Goal: Transaction & Acquisition: Book appointment/travel/reservation

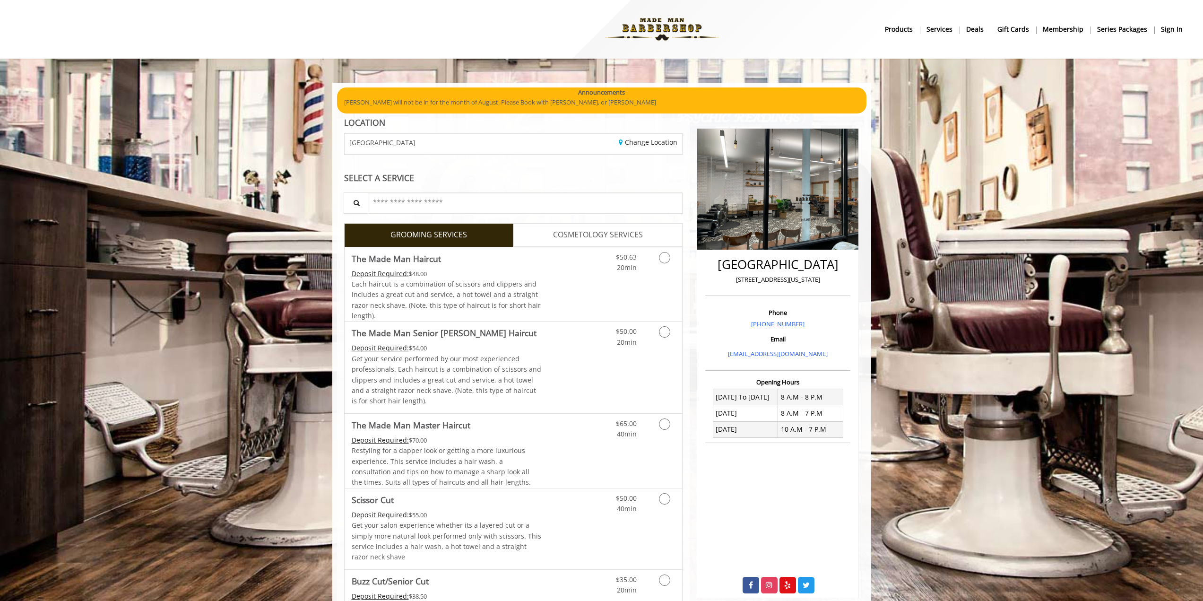
click at [1176, 28] on b "sign in" at bounding box center [1172, 29] width 22 height 10
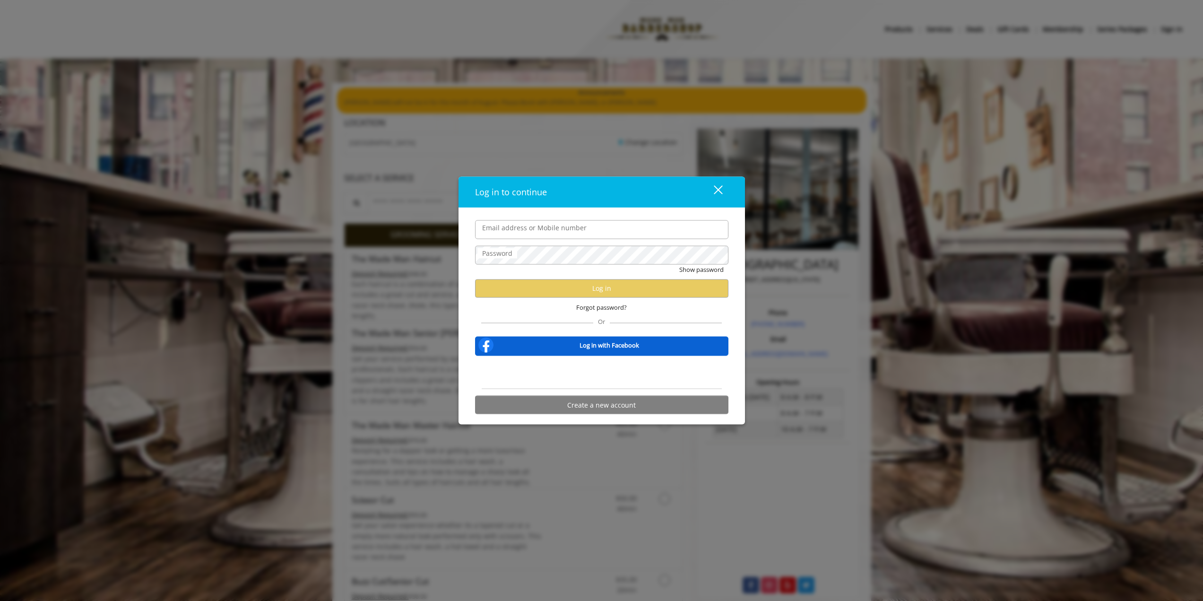
type input "**********"
click at [563, 290] on button "Log in" at bounding box center [601, 288] width 253 height 18
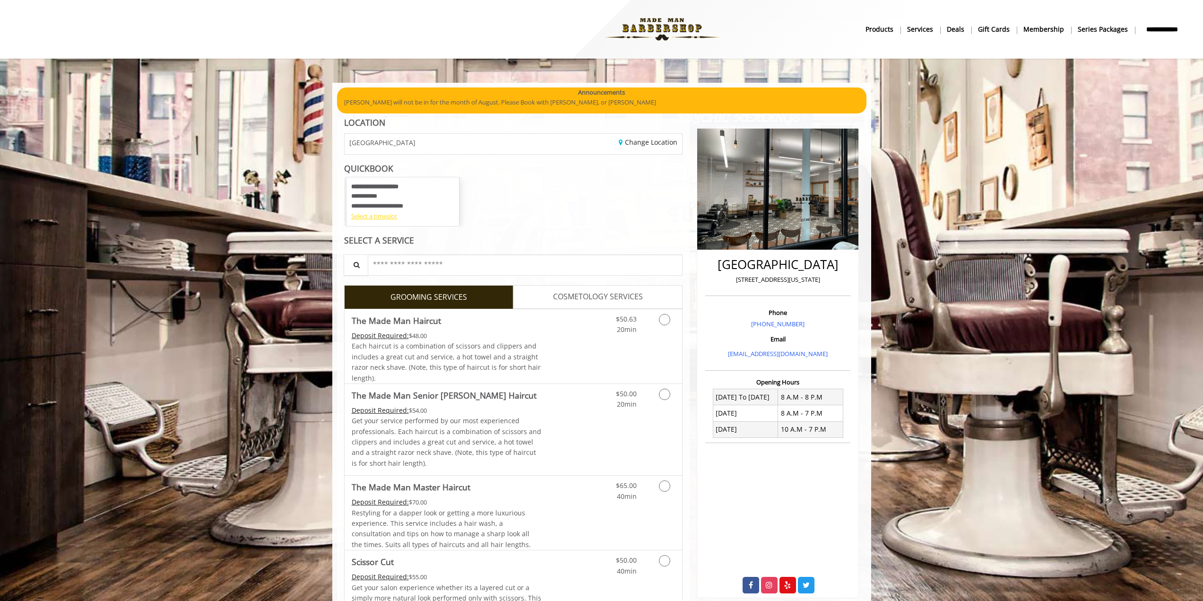
click at [388, 219] on div "Select a timeslot" at bounding box center [402, 216] width 103 height 10
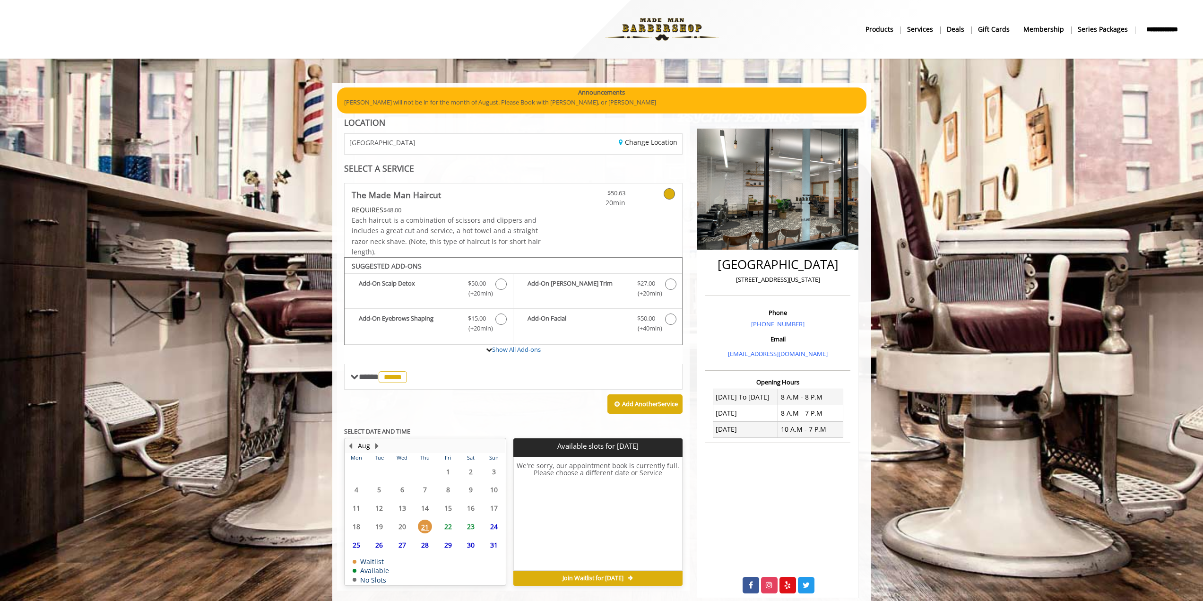
scroll to position [21, 0]
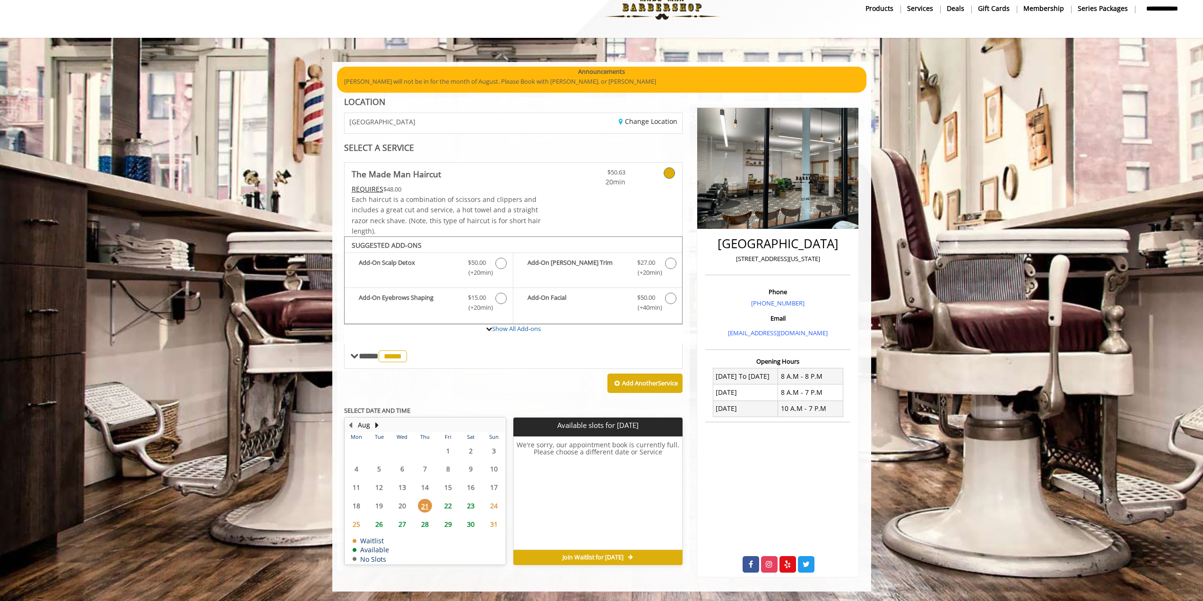
click at [380, 524] on span "26" at bounding box center [379, 524] width 14 height 14
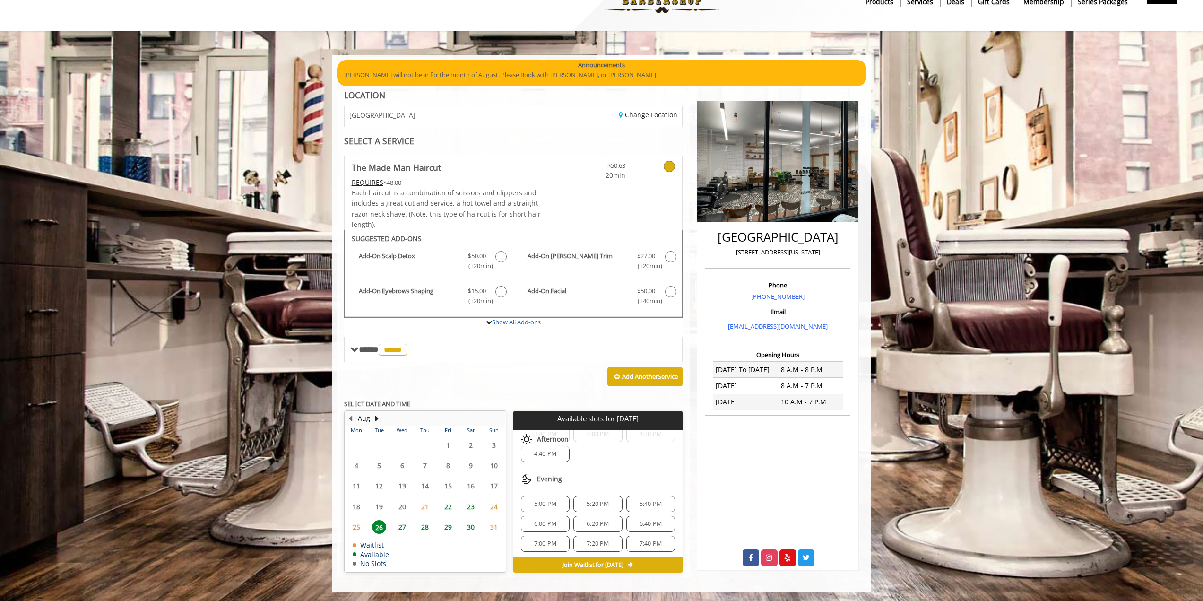
scroll to position [201, 0]
click at [400, 526] on span "27" at bounding box center [402, 527] width 14 height 14
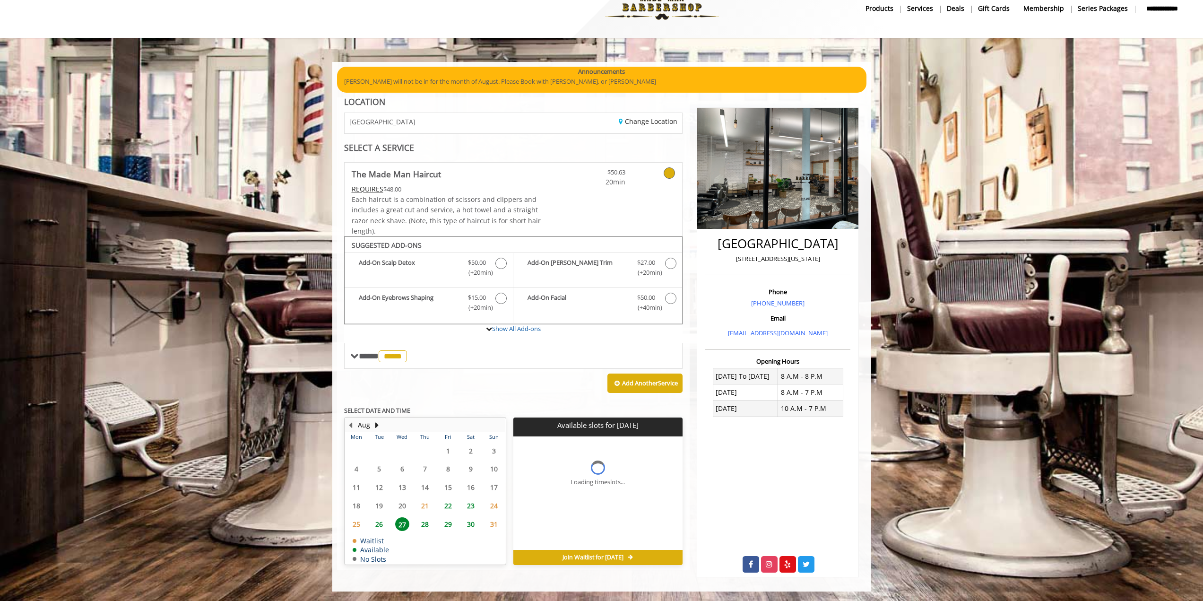
scroll to position [0, 0]
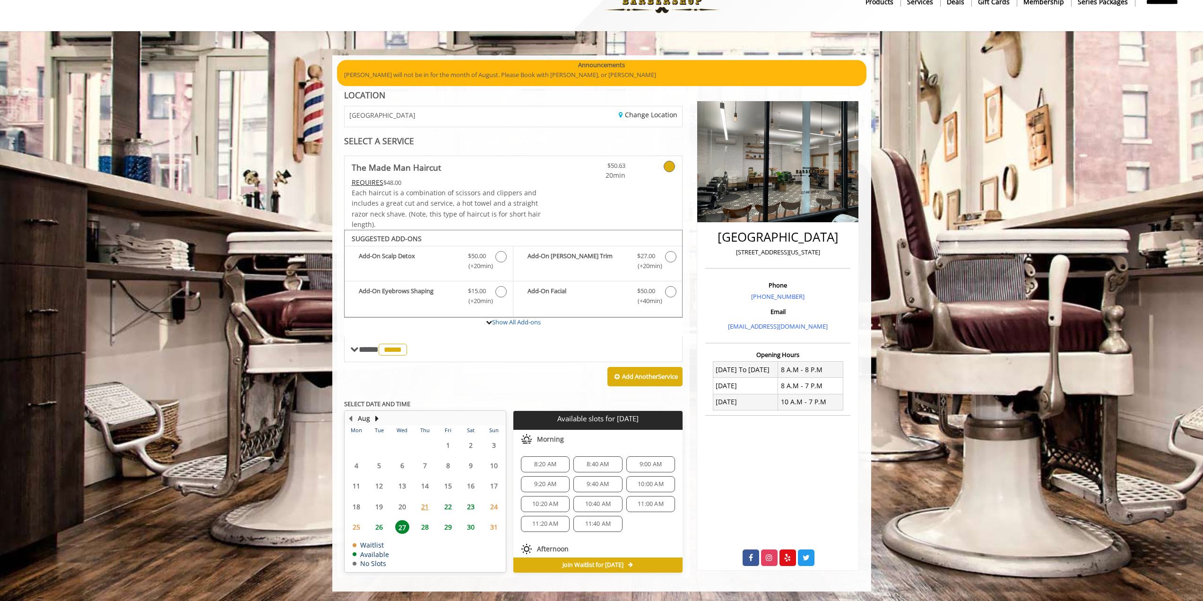
click at [422, 524] on span "28" at bounding box center [425, 527] width 14 height 14
click at [407, 528] on span "27" at bounding box center [402, 527] width 14 height 14
click at [640, 501] on span "6:20 PM" at bounding box center [651, 502] width 22 height 8
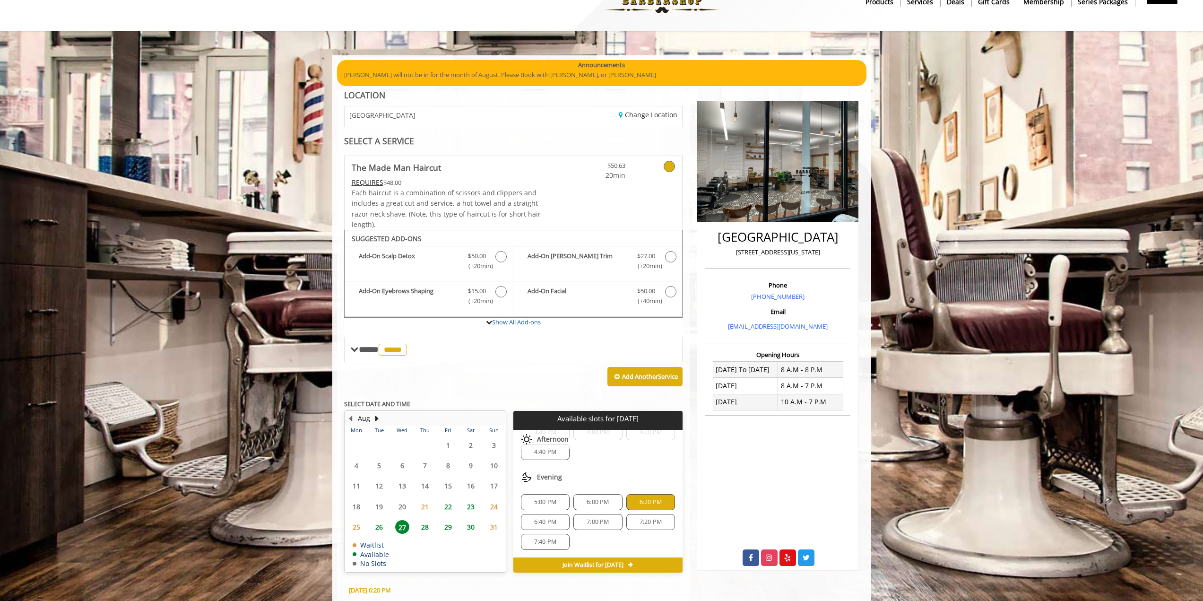
scroll to position [198, 0]
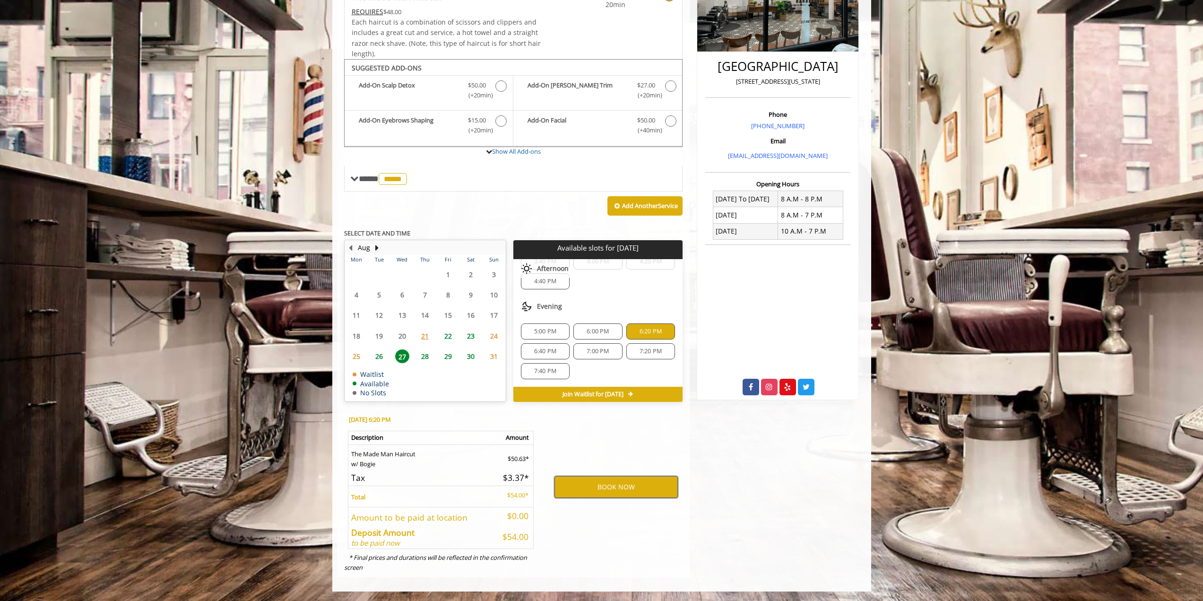
click at [590, 485] on button "BOOK NOW" at bounding box center [616, 487] width 123 height 22
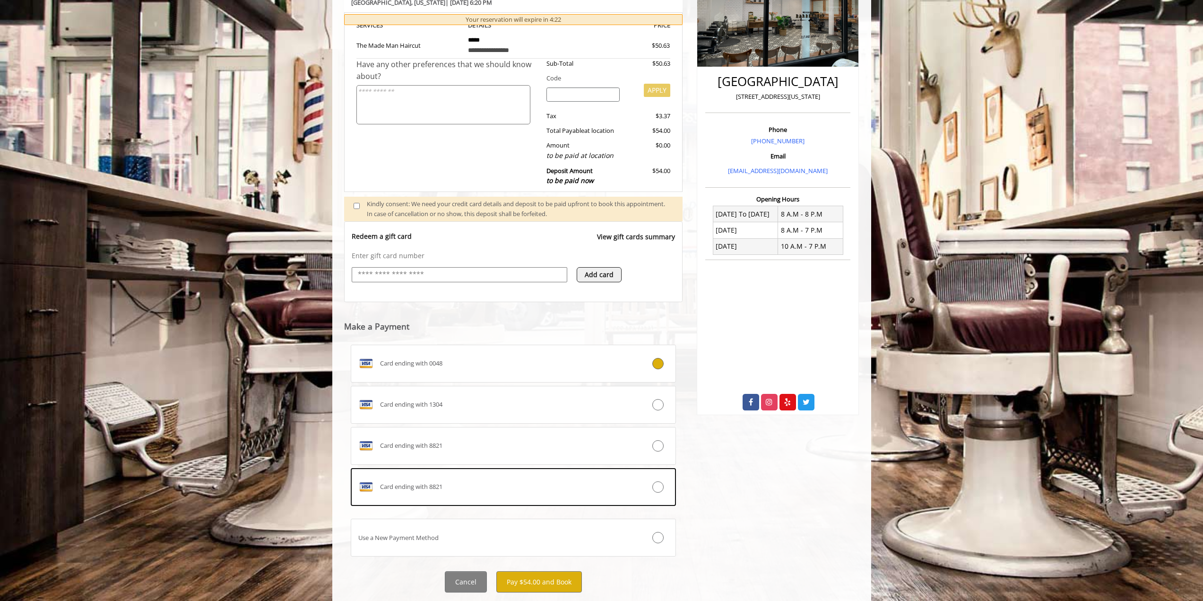
scroll to position [208, 0]
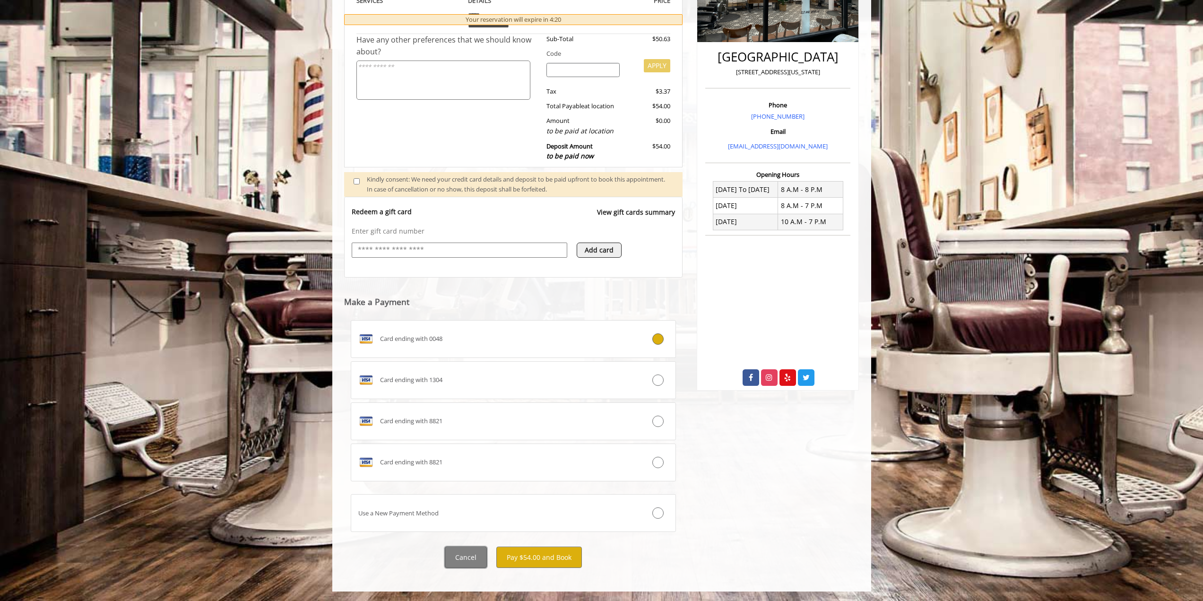
click at [459, 551] on button "Cancel" at bounding box center [466, 557] width 42 height 21
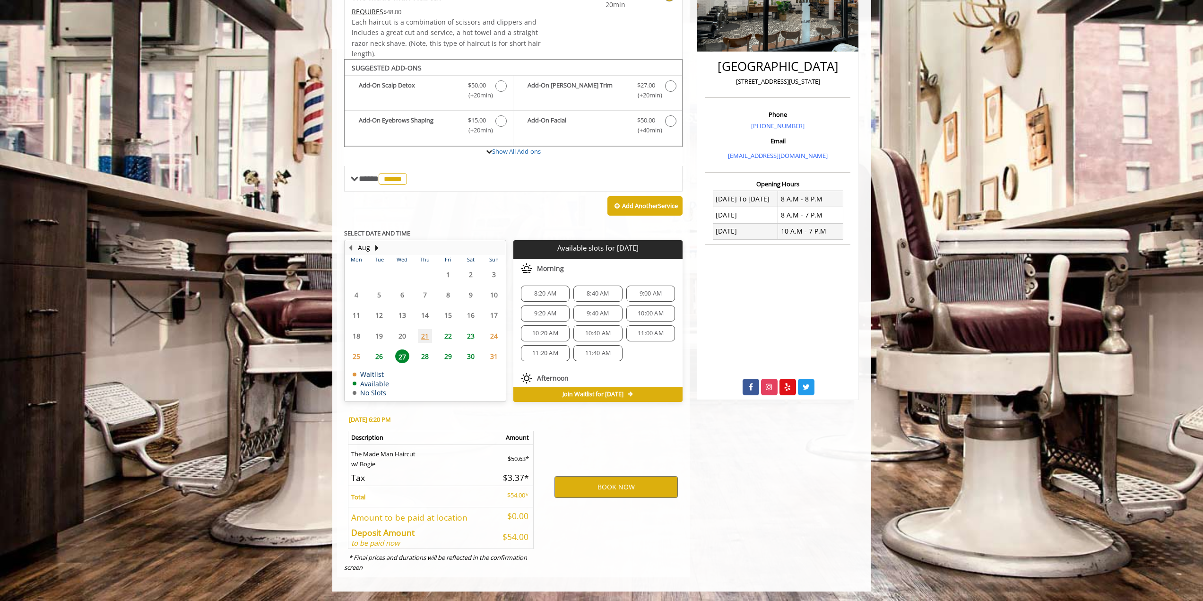
scroll to position [198, 0]
click at [386, 357] on span "26" at bounding box center [379, 356] width 14 height 14
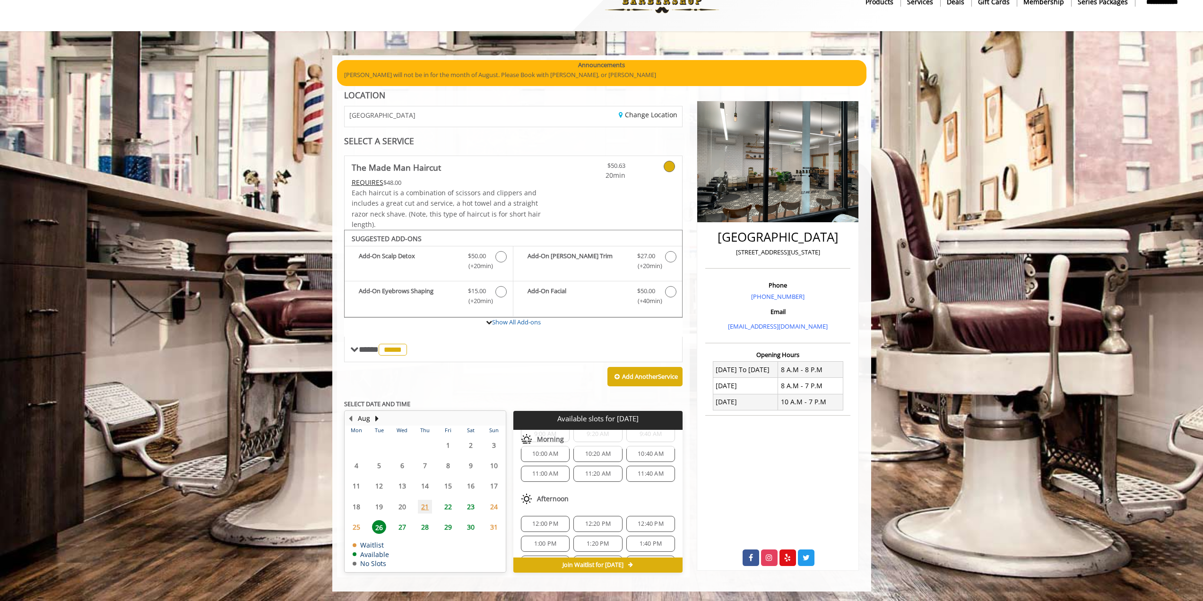
scroll to position [201, 0]
click at [600, 521] on span "6:20 PM" at bounding box center [598, 522] width 22 height 8
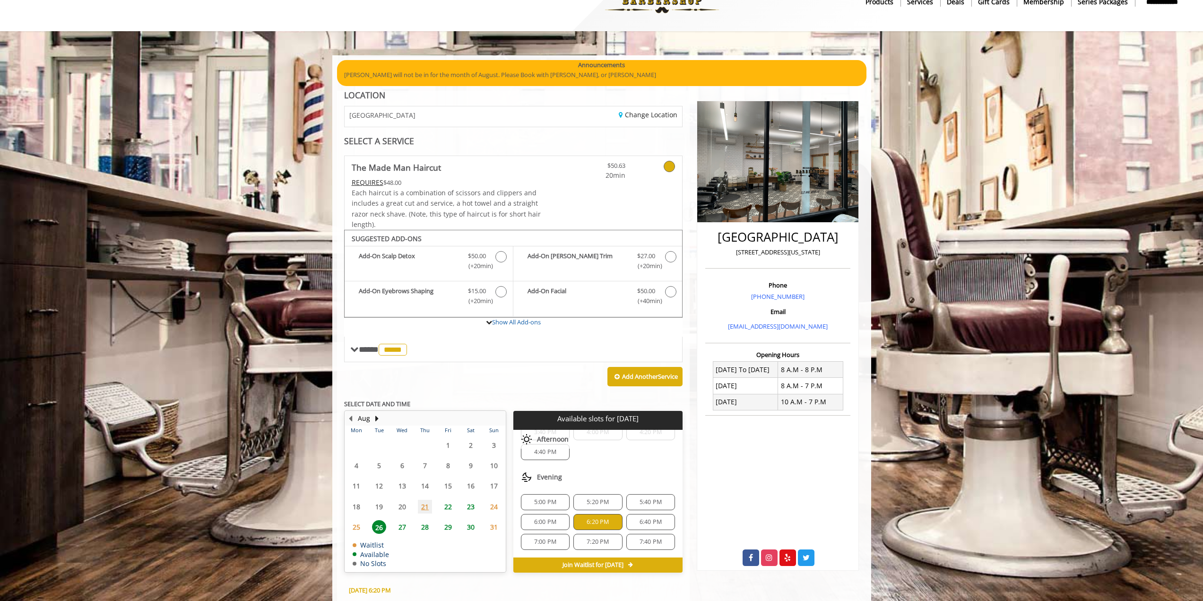
scroll to position [198, 0]
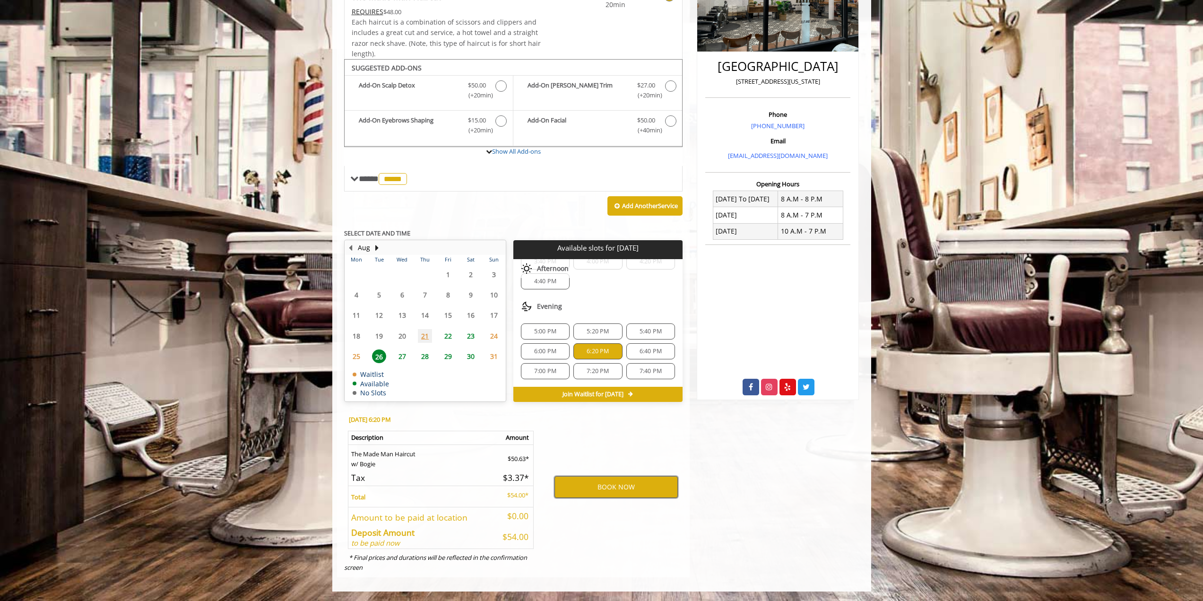
click at [620, 488] on button "BOOK NOW" at bounding box center [616, 487] width 123 height 22
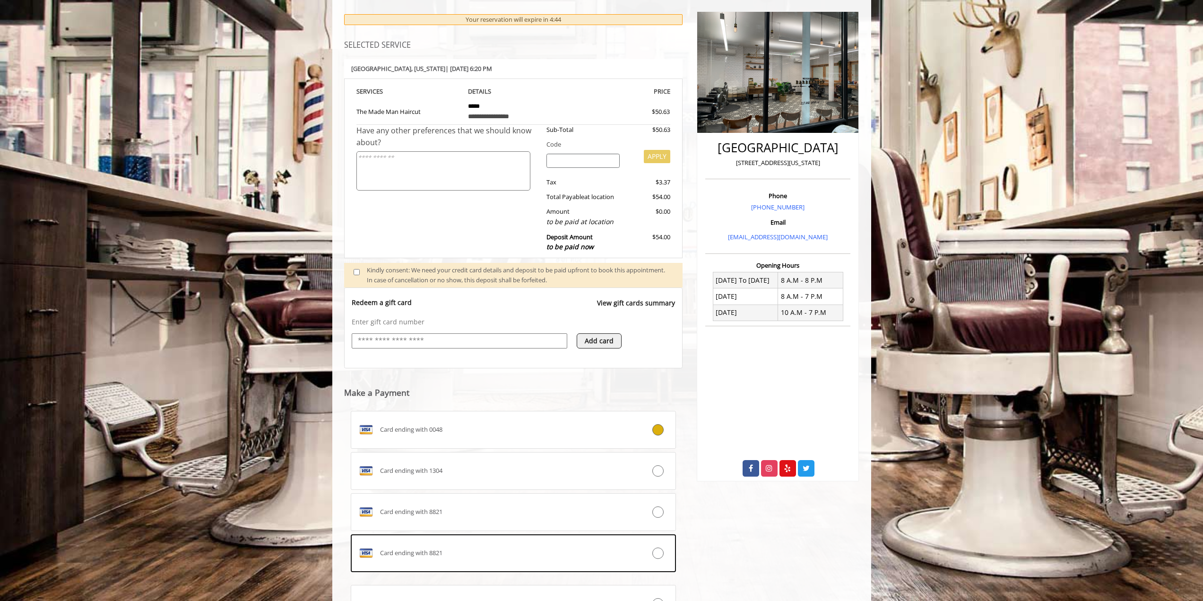
scroll to position [208, 0]
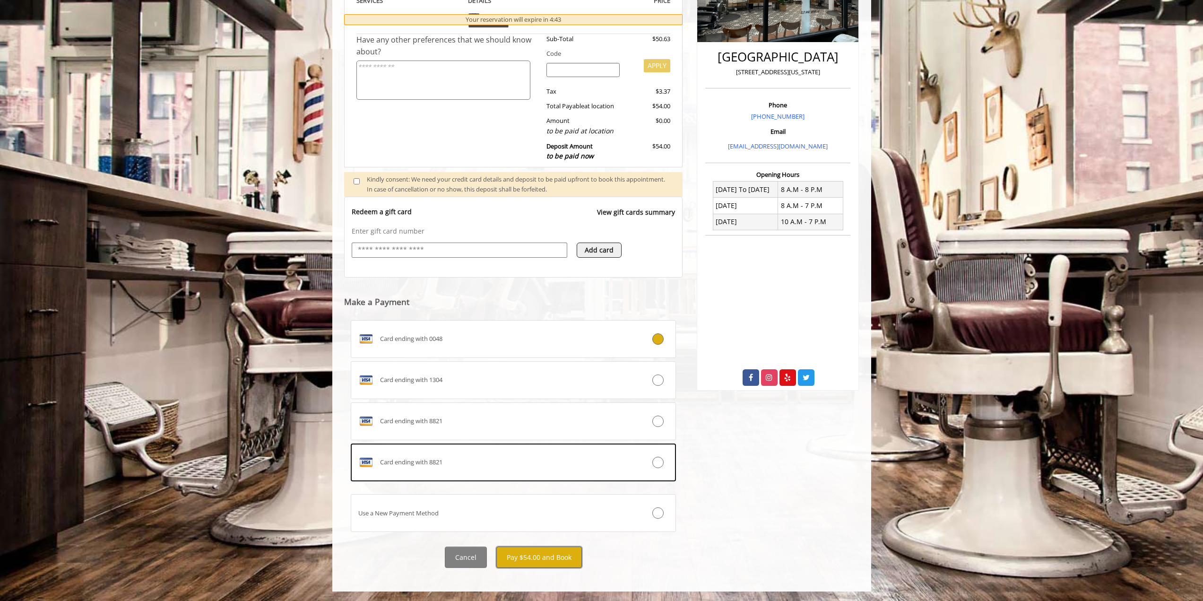
click at [545, 558] on button "Pay $54.00 and Book" at bounding box center [539, 557] width 86 height 21
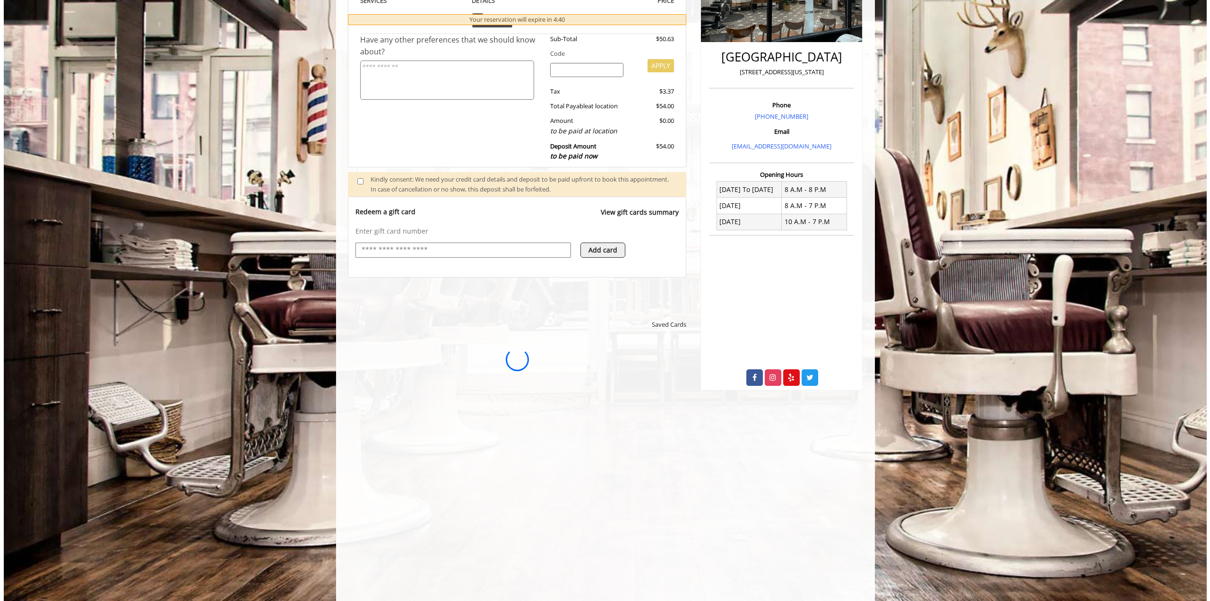
scroll to position [0, 0]
